Goal: Task Accomplishment & Management: Use online tool/utility

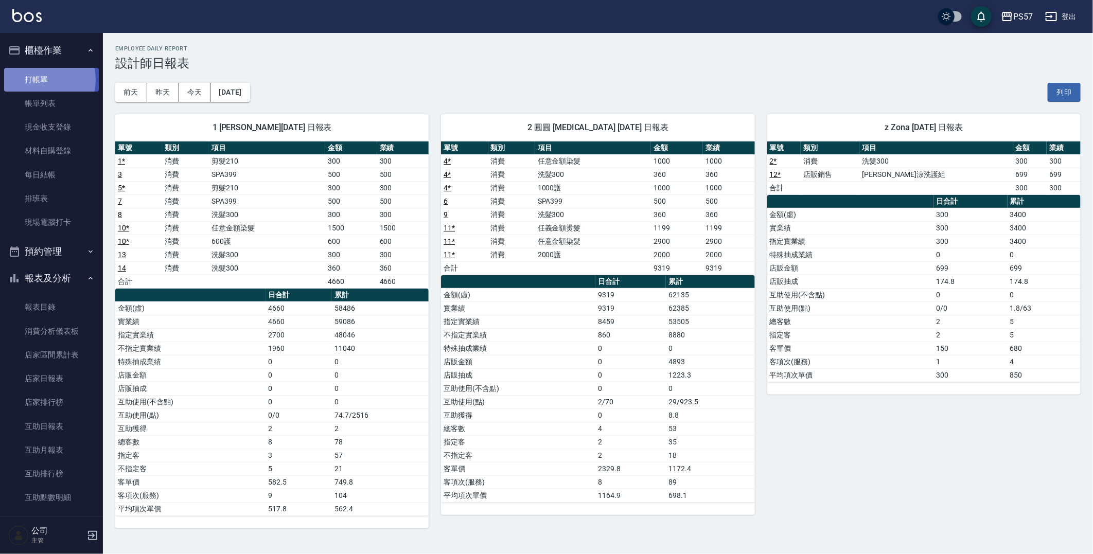
click at [48, 79] on link "打帳單" at bounding box center [51, 80] width 95 height 24
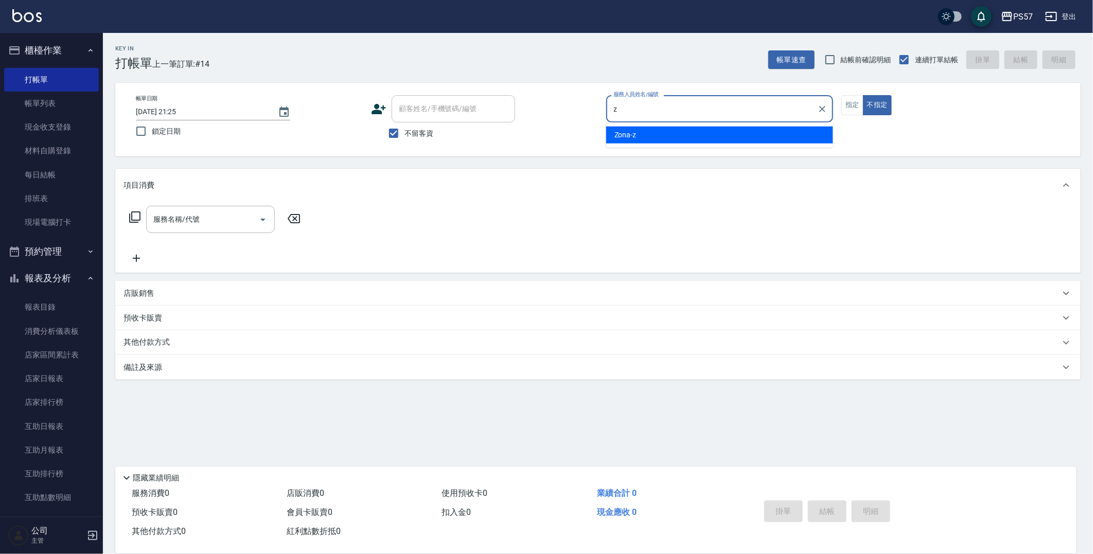
type input "Zona-z"
type button "false"
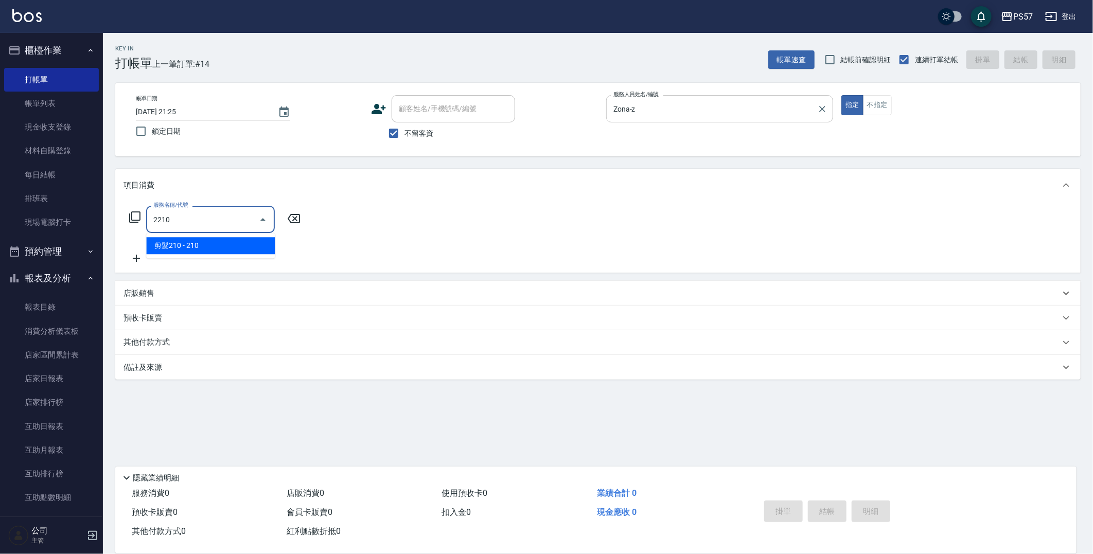
type input "剪髮210(2210)"
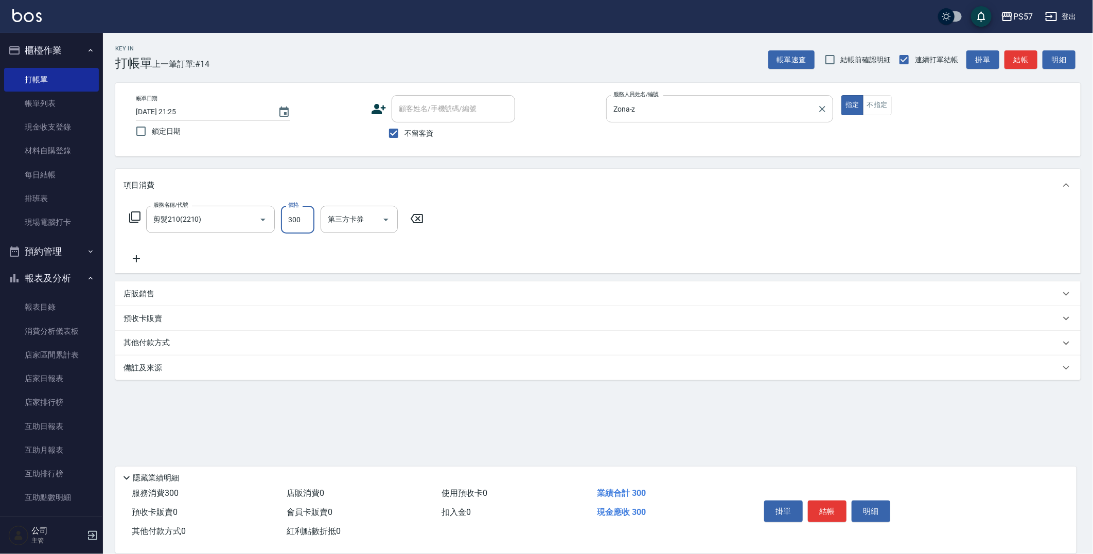
type input "300"
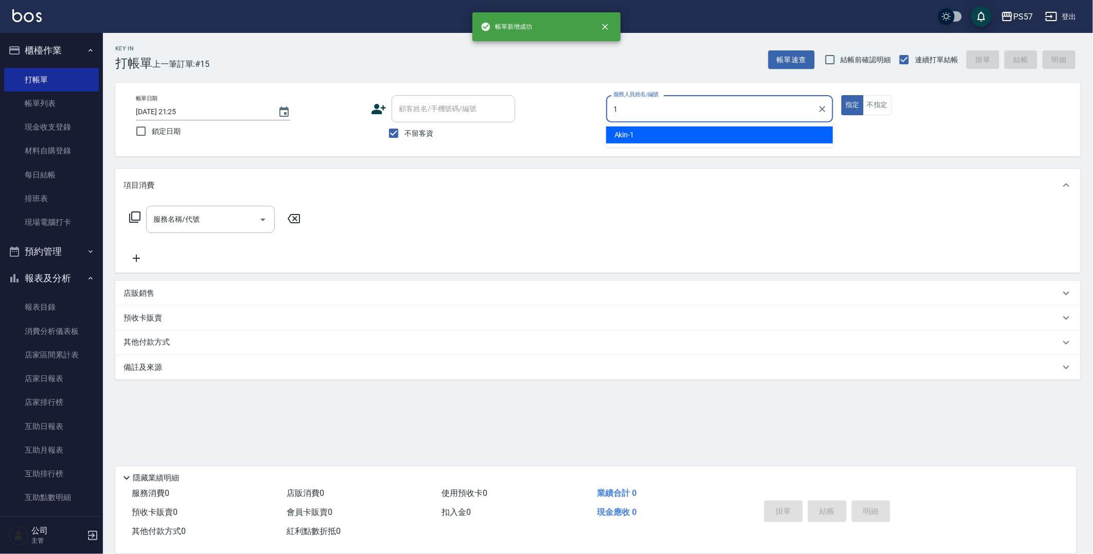
type input "Akin-1"
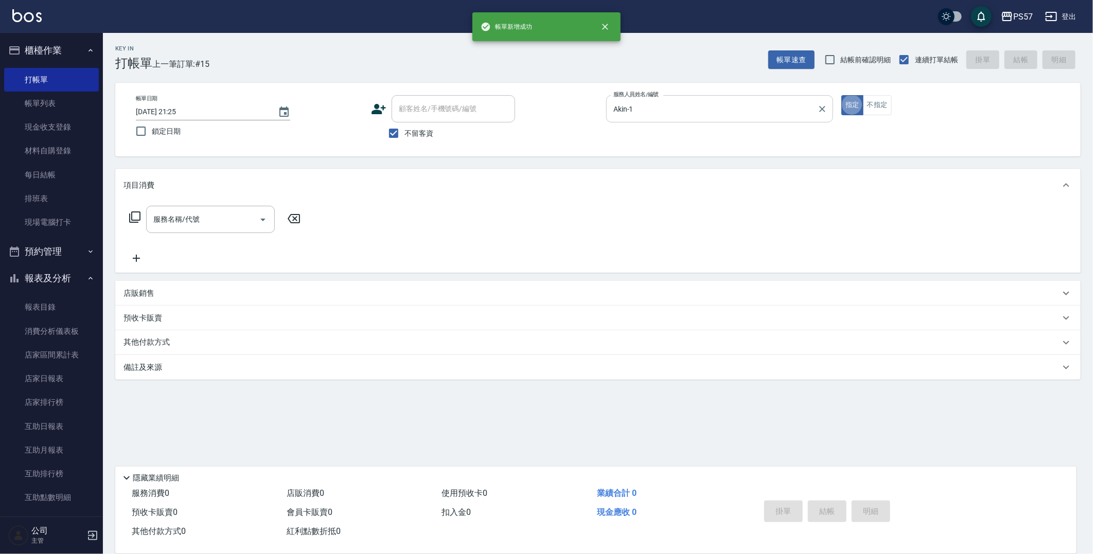
type button "true"
type input "3"
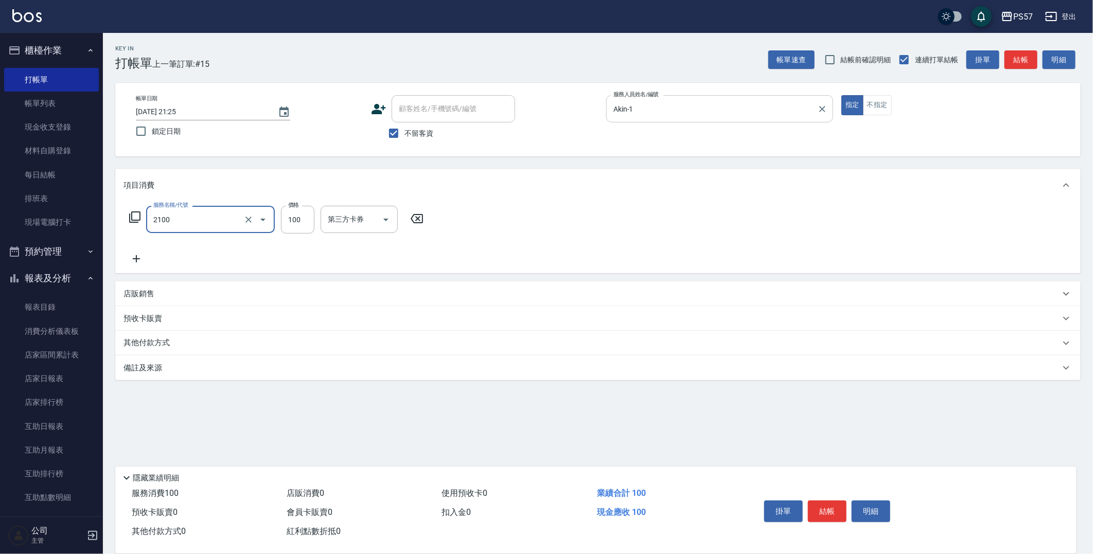
type input "剪髮100(2100)"
type input "300"
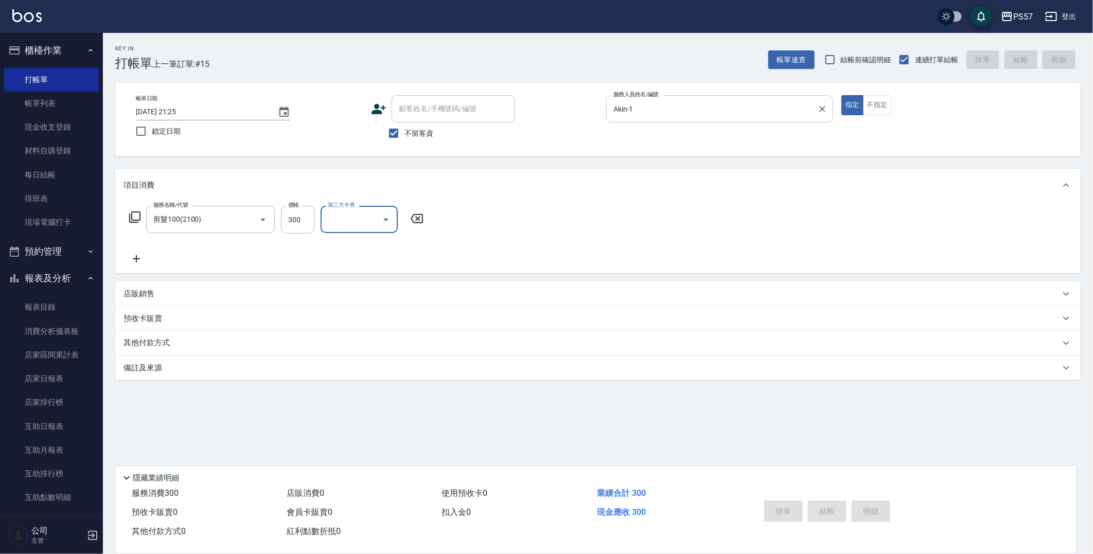
type input "[DATE] 21:26"
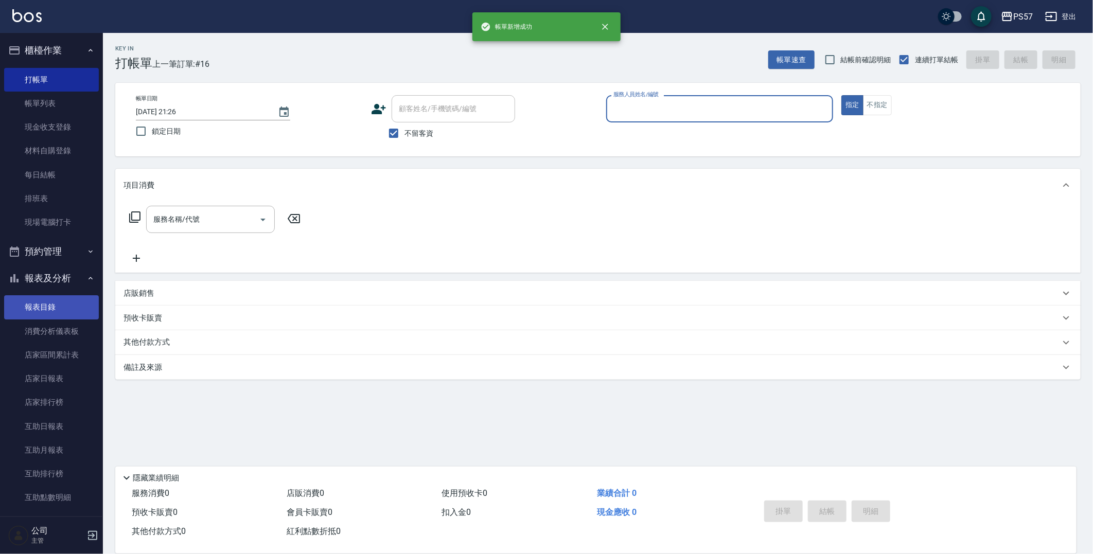
click at [51, 311] on link "報表目錄" at bounding box center [51, 307] width 95 height 24
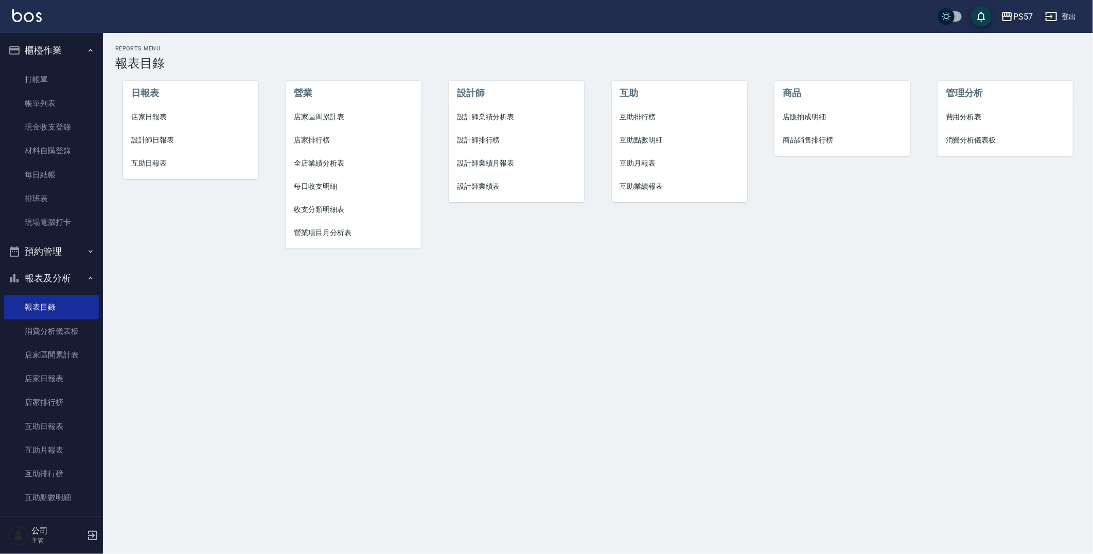
click at [171, 137] on span "設計師日報表" at bounding box center [190, 140] width 119 height 11
